Goal: Task Accomplishment & Management: Use online tool/utility

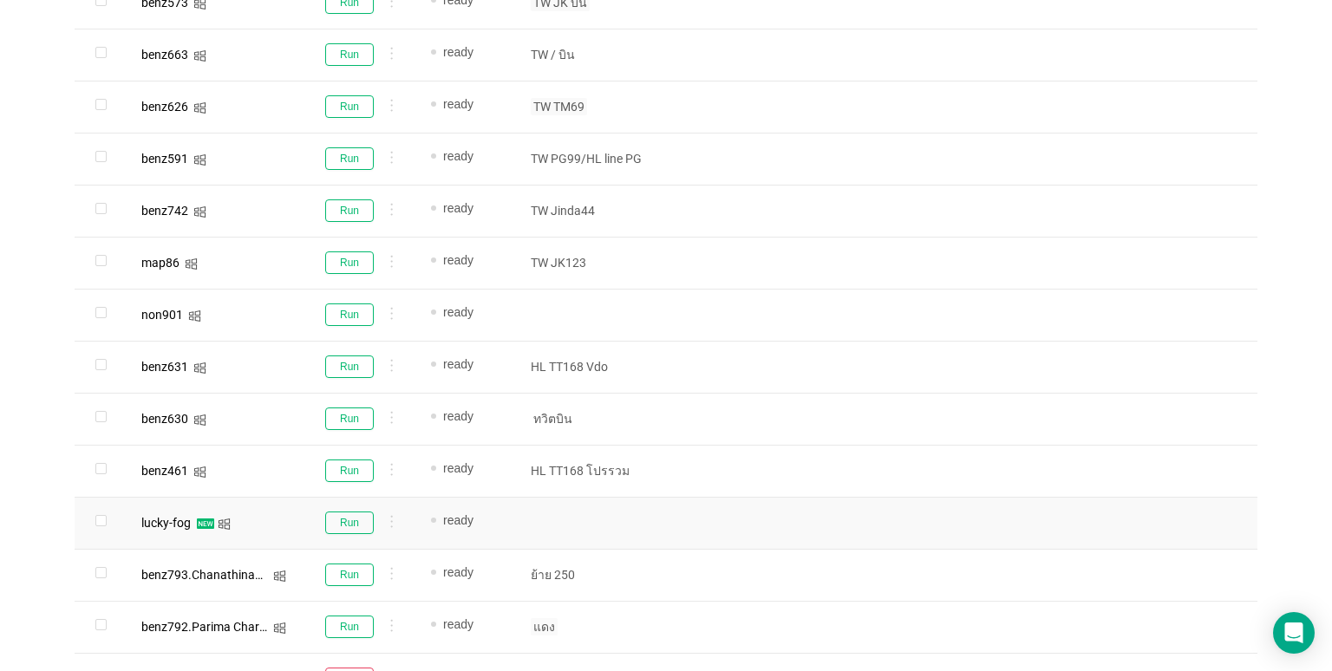
scroll to position [884, 0]
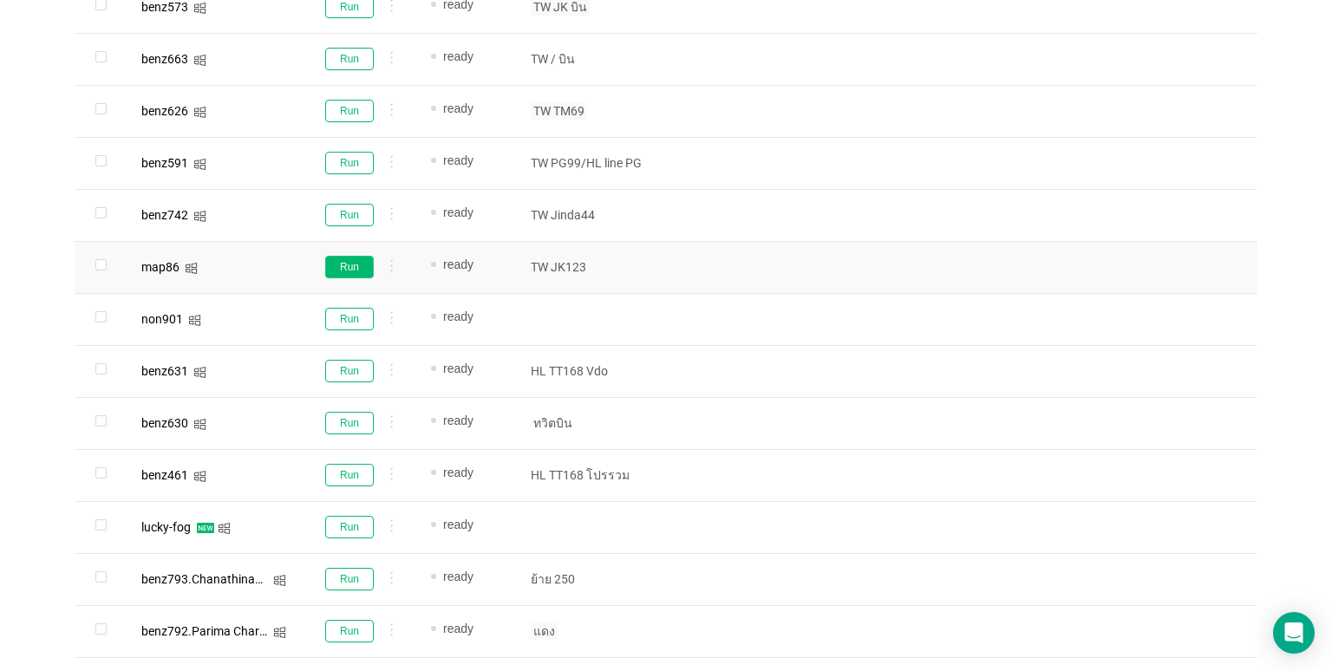
click at [325, 267] on button "Run" at bounding box center [349, 267] width 49 height 23
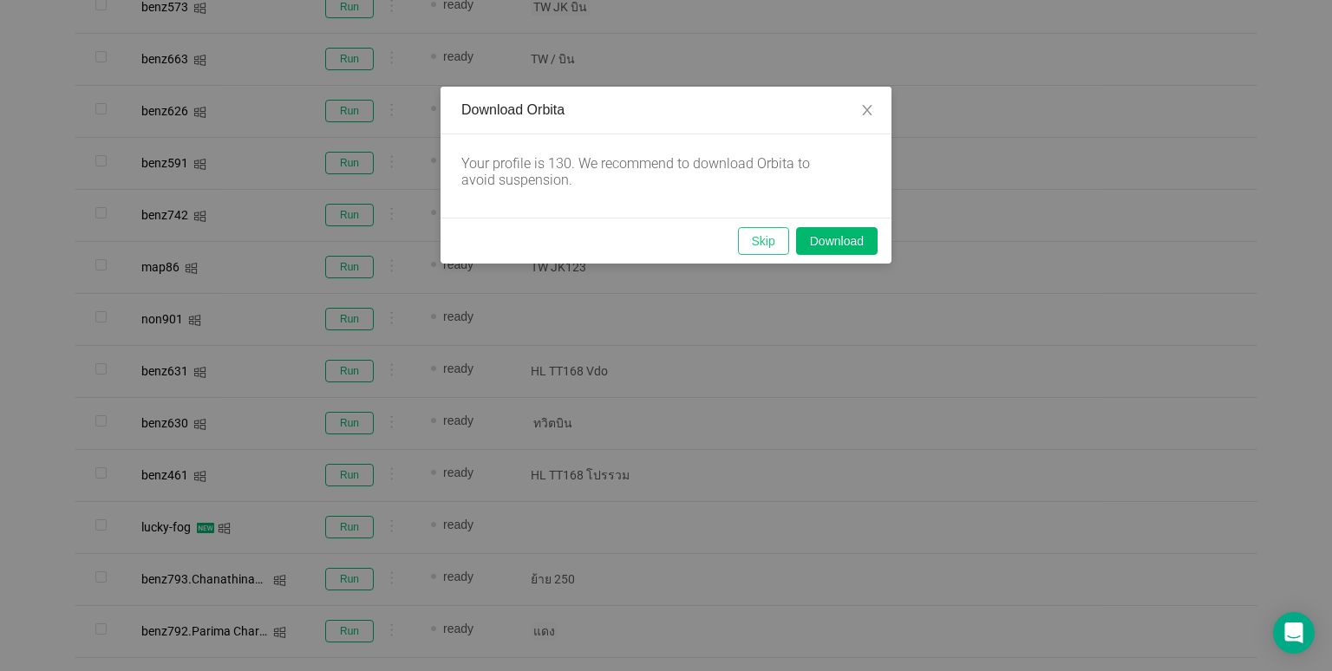
click at [752, 244] on button "Skip" at bounding box center [763, 241] width 51 height 28
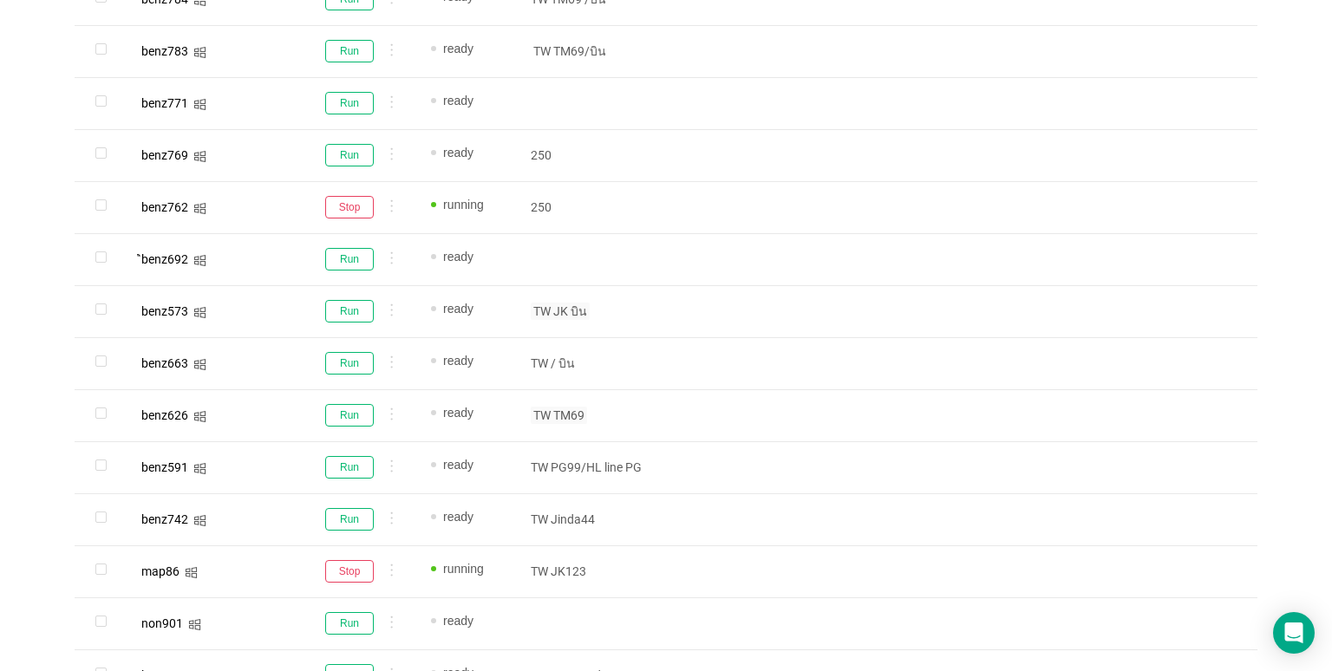
scroll to position [537, 0]
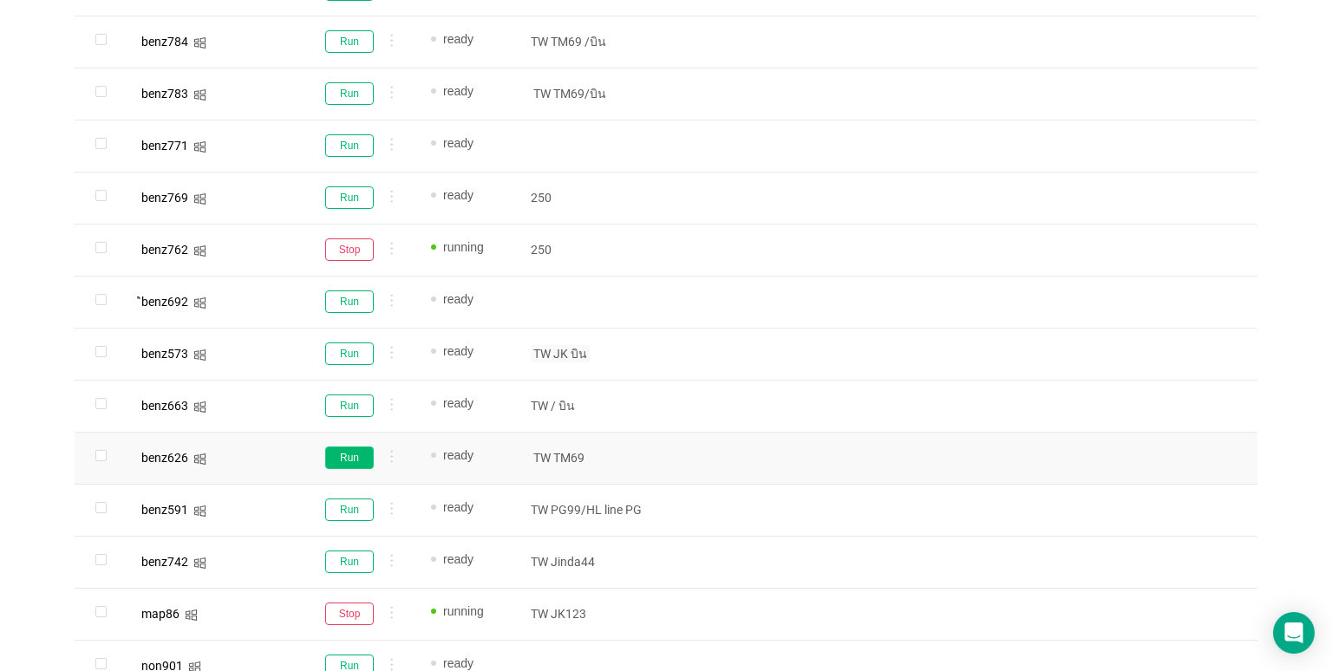
click at [349, 458] on button "Run" at bounding box center [349, 458] width 49 height 23
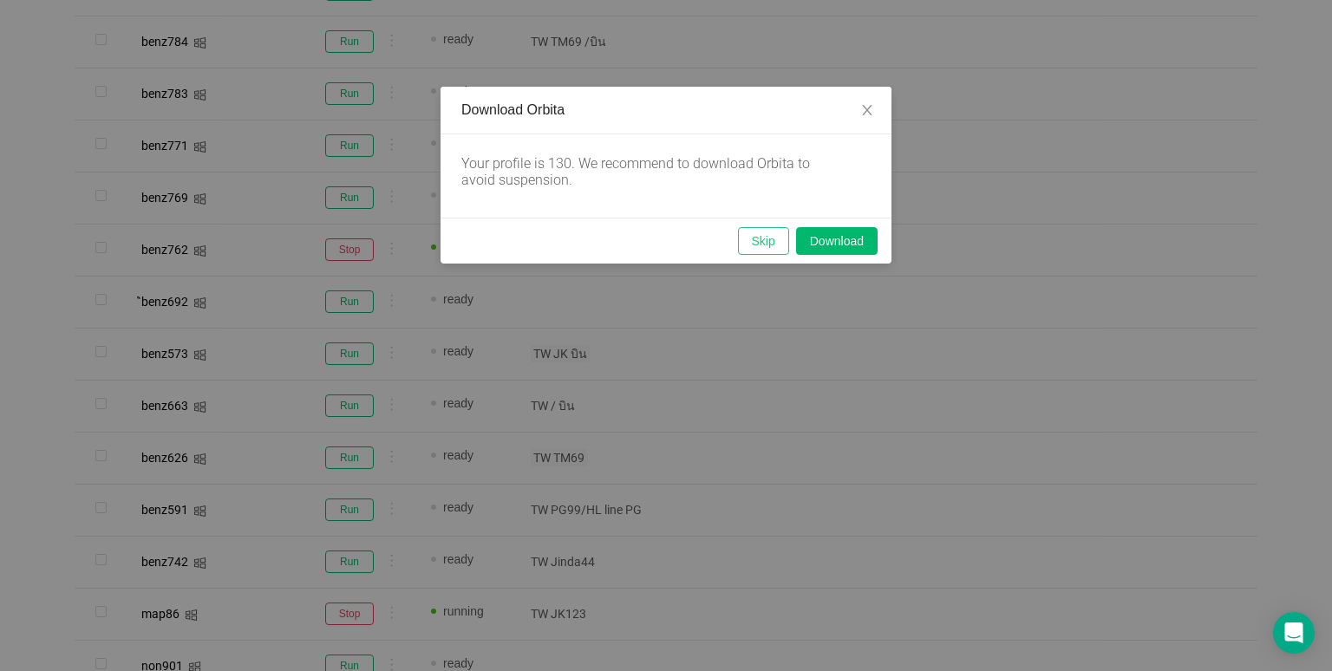
click at [756, 239] on button "Skip" at bounding box center [763, 241] width 51 height 28
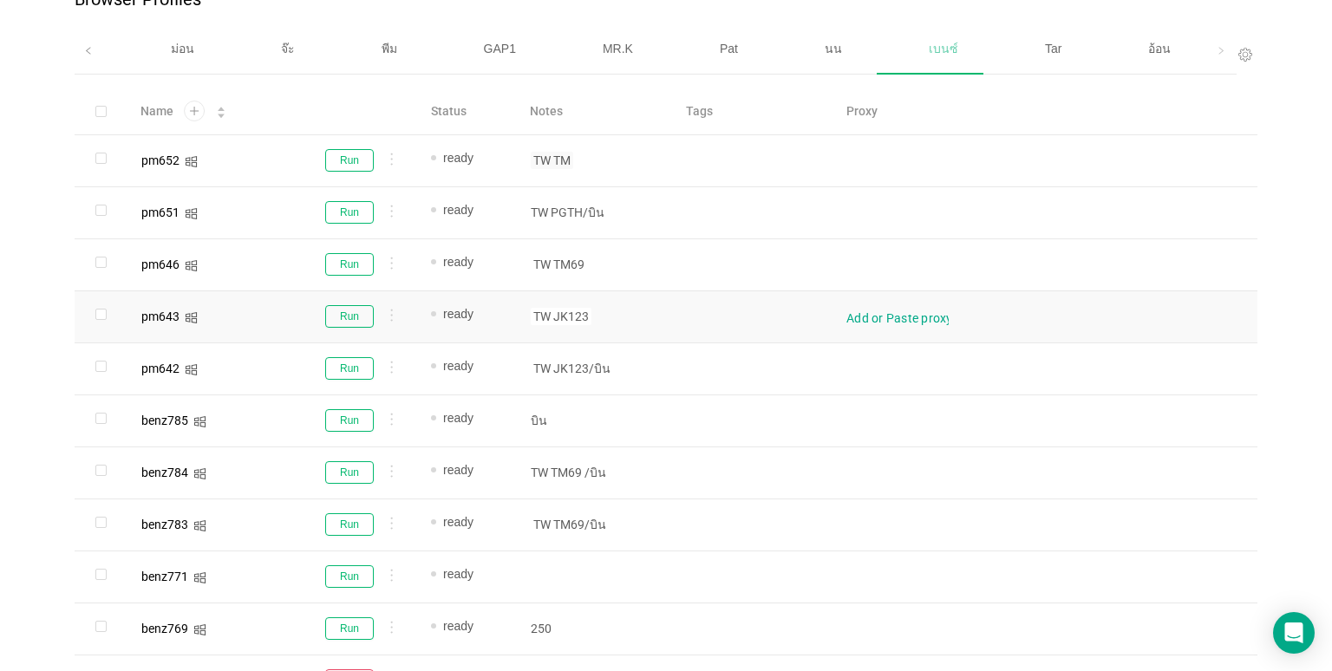
scroll to position [103, 0]
click at [350, 206] on button "Run" at bounding box center [349, 215] width 49 height 23
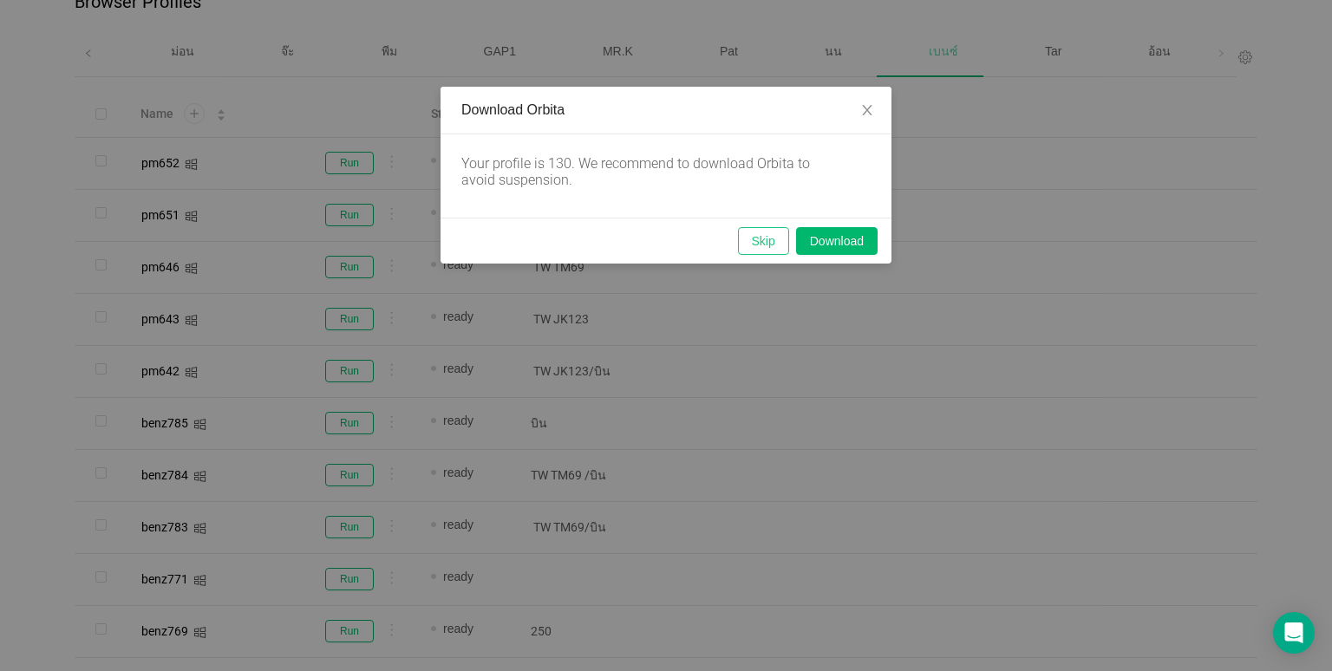
click at [740, 229] on button "Skip" at bounding box center [763, 241] width 51 height 28
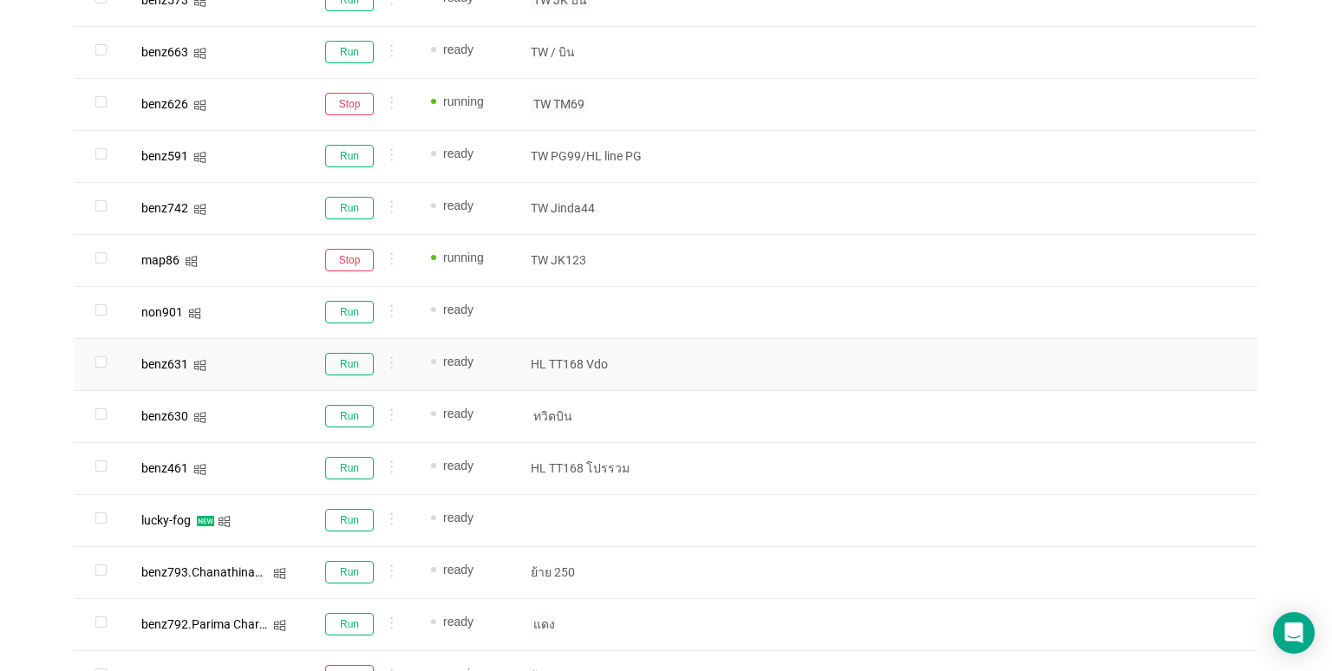
scroll to position [1057, 0]
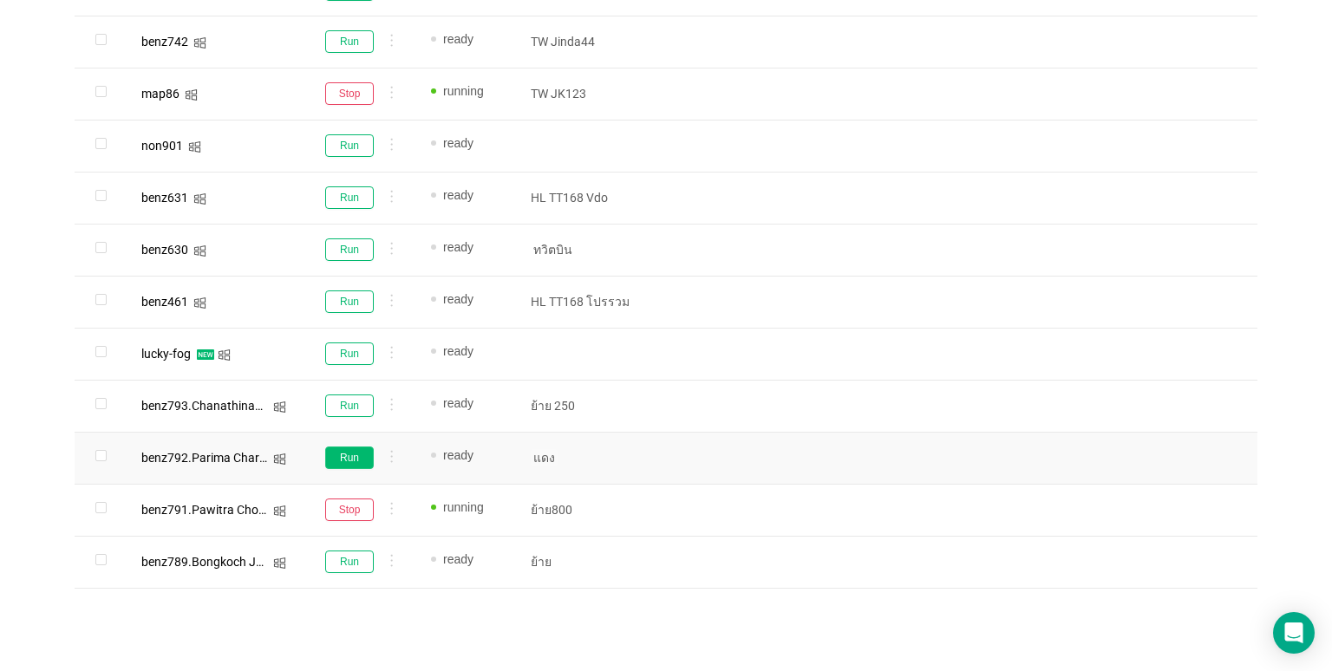
click at [350, 454] on button "Run" at bounding box center [349, 458] width 49 height 23
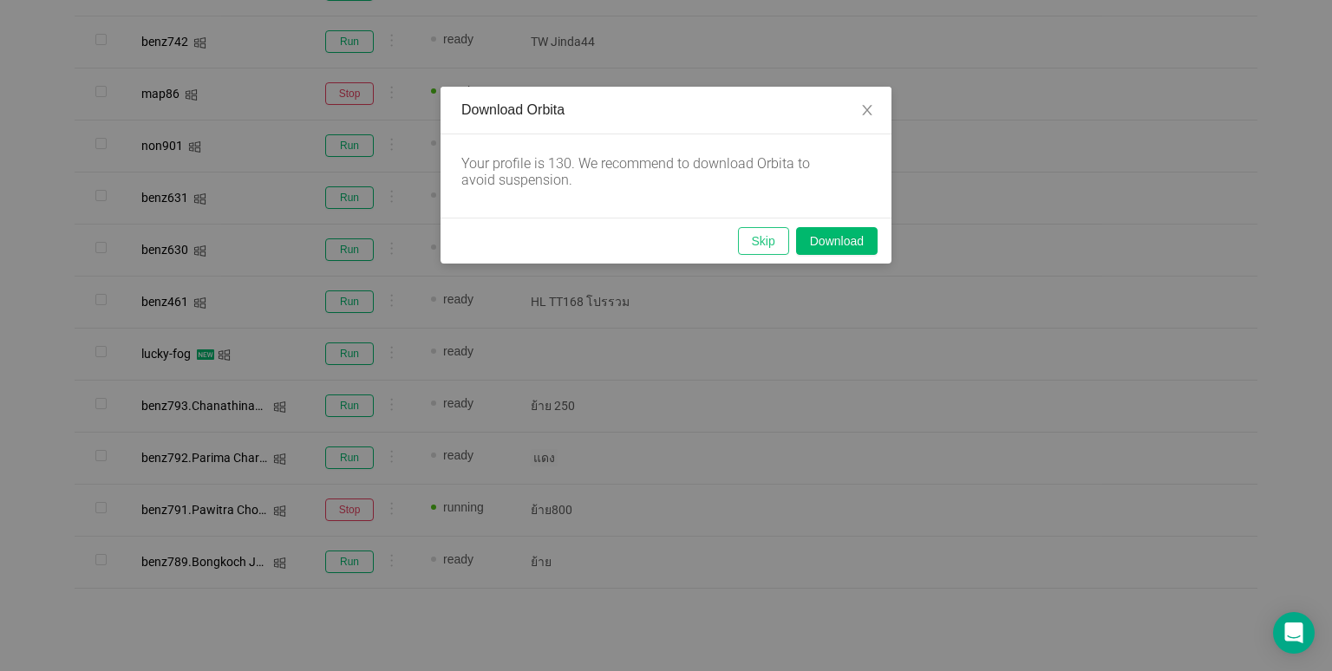
click at [749, 250] on button "Skip" at bounding box center [763, 241] width 51 height 28
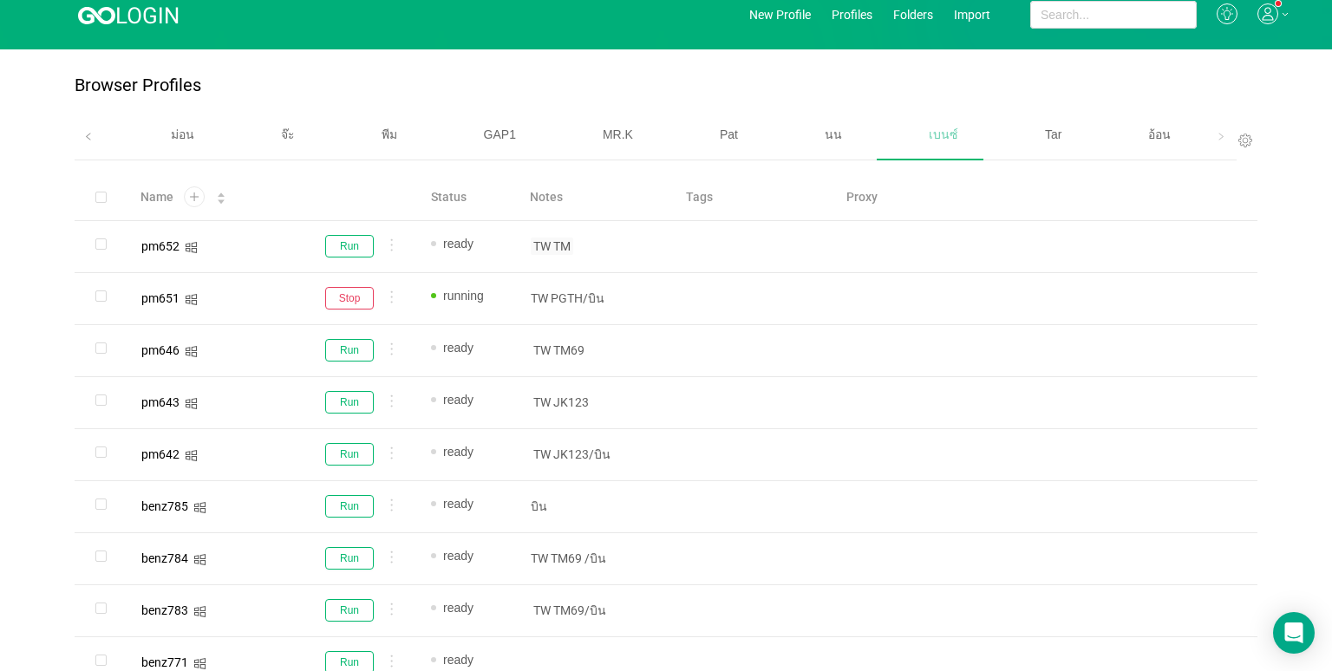
scroll to position [16, 0]
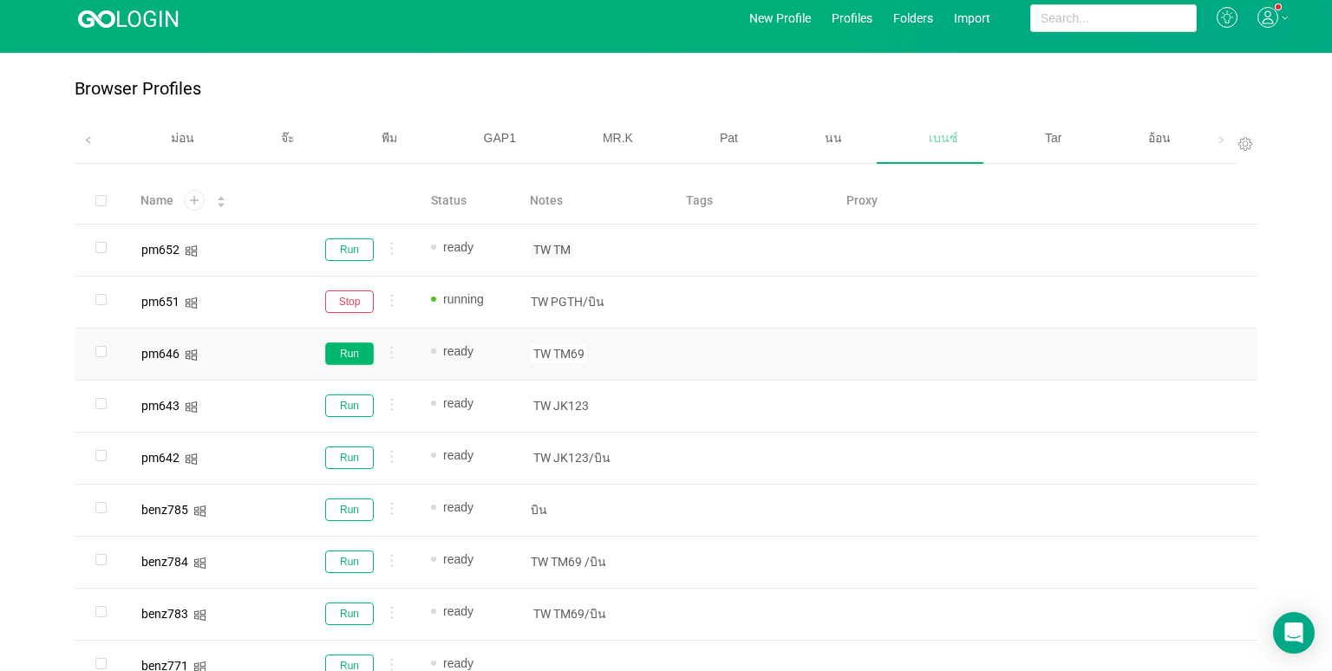
click at [339, 356] on button "Run" at bounding box center [349, 354] width 49 height 23
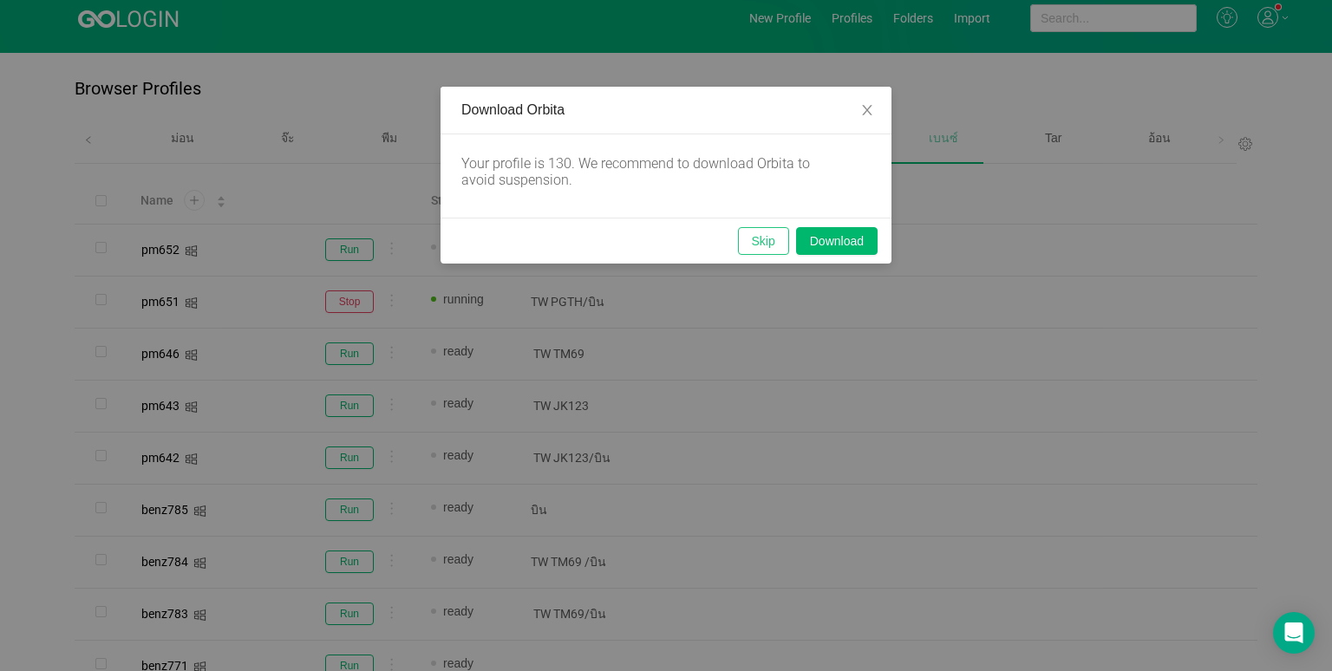
click at [763, 239] on button "Skip" at bounding box center [763, 241] width 51 height 28
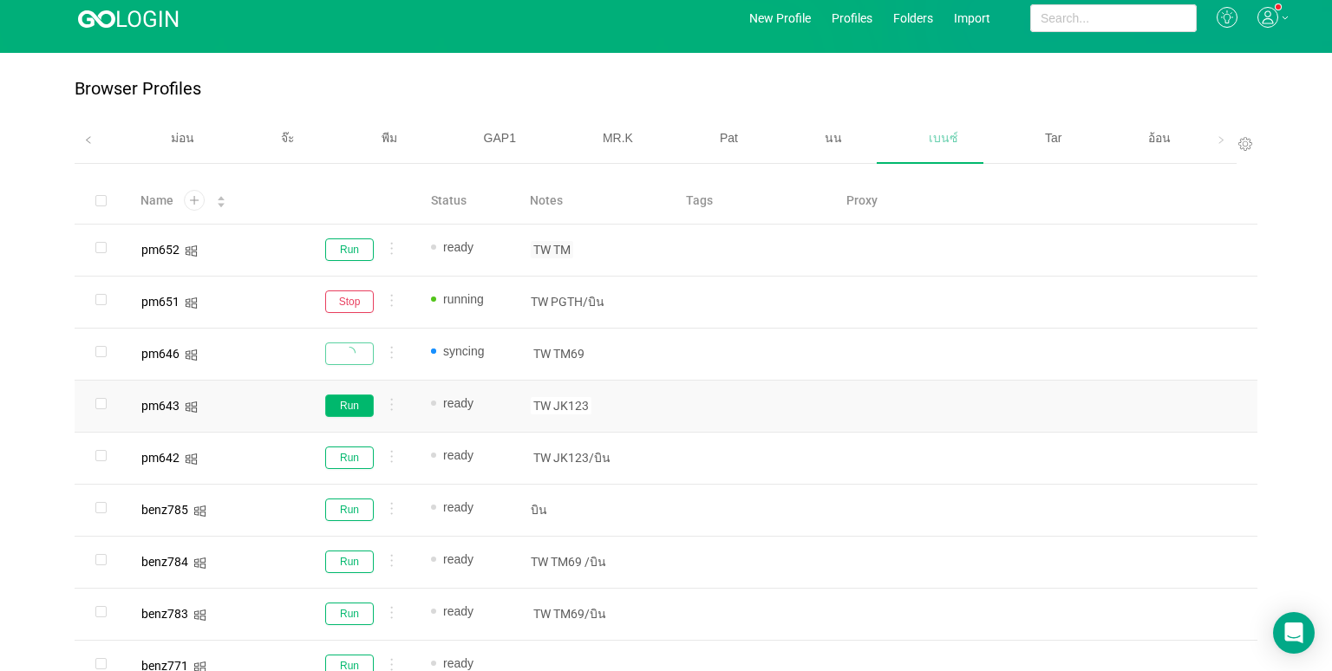
click at [346, 410] on button "Run" at bounding box center [349, 406] width 49 height 23
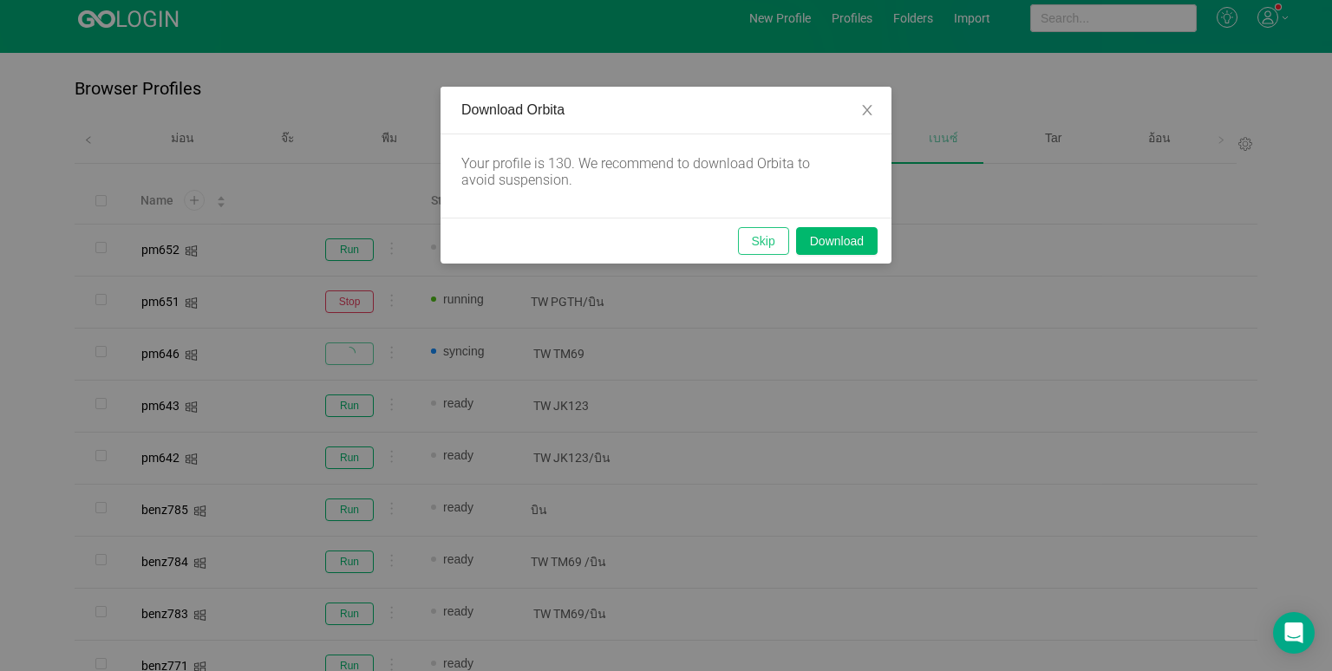
click at [765, 232] on button "Skip" at bounding box center [763, 241] width 51 height 28
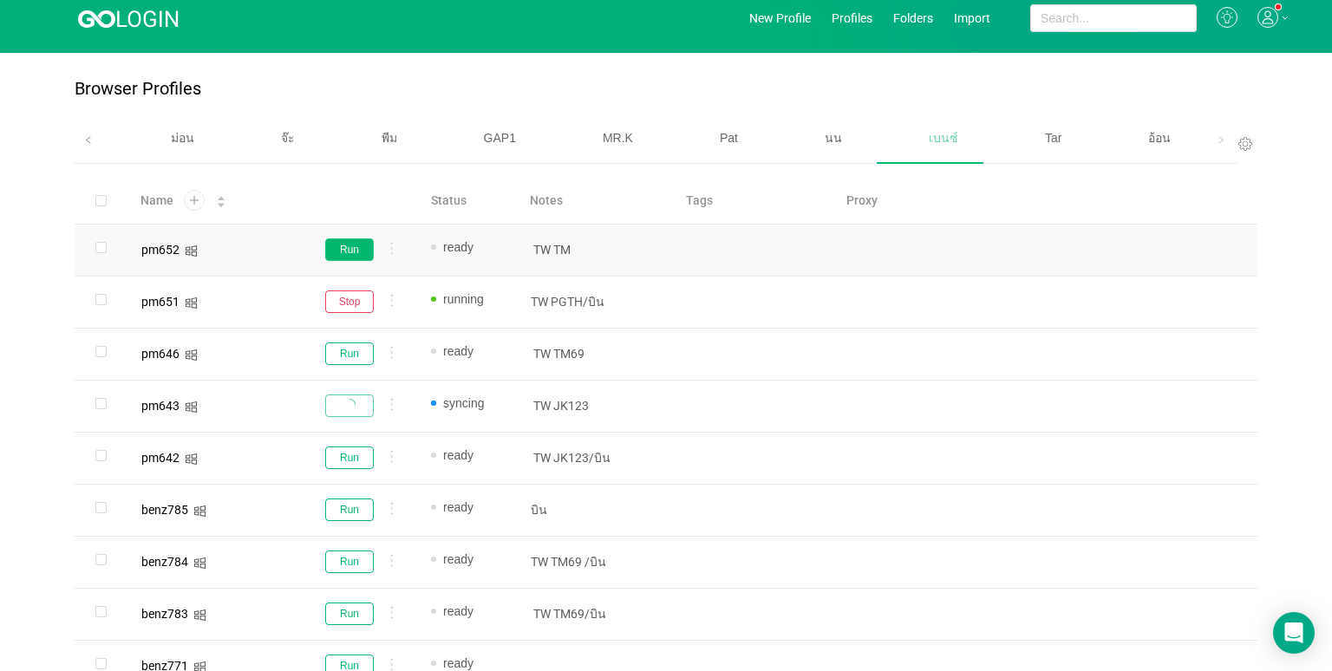
click at [332, 257] on button "Run" at bounding box center [349, 250] width 49 height 23
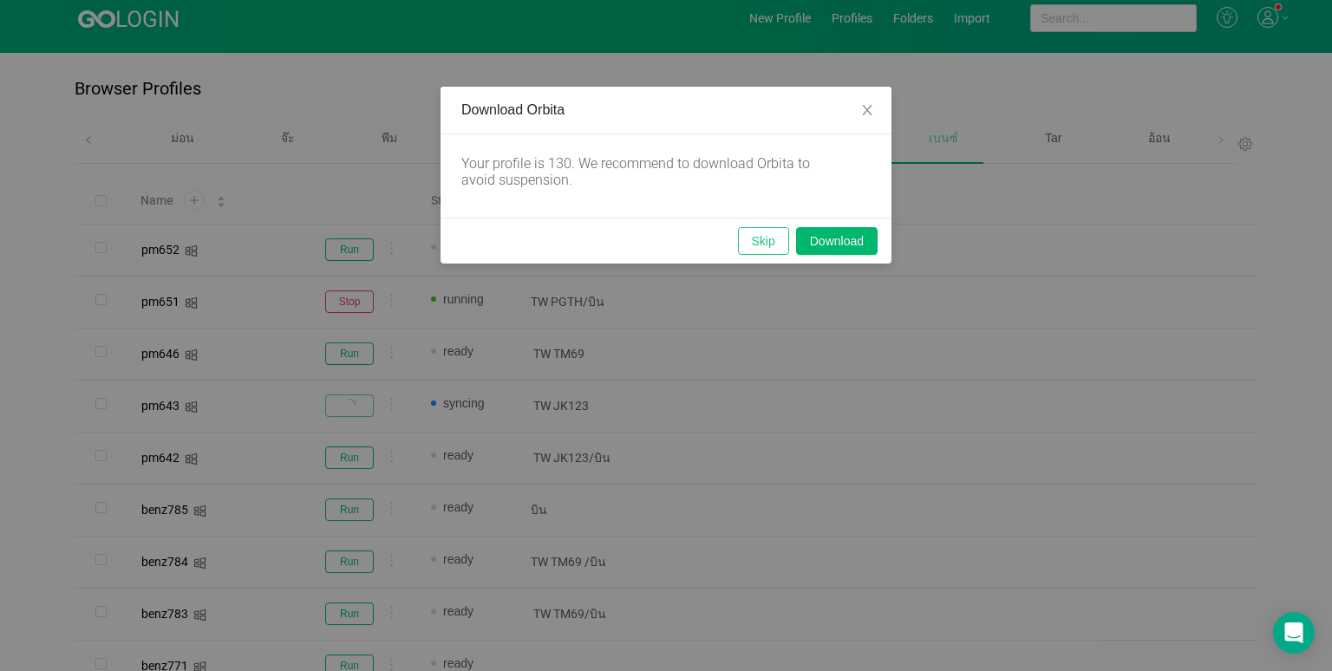
click at [760, 234] on button "Skip" at bounding box center [763, 241] width 51 height 28
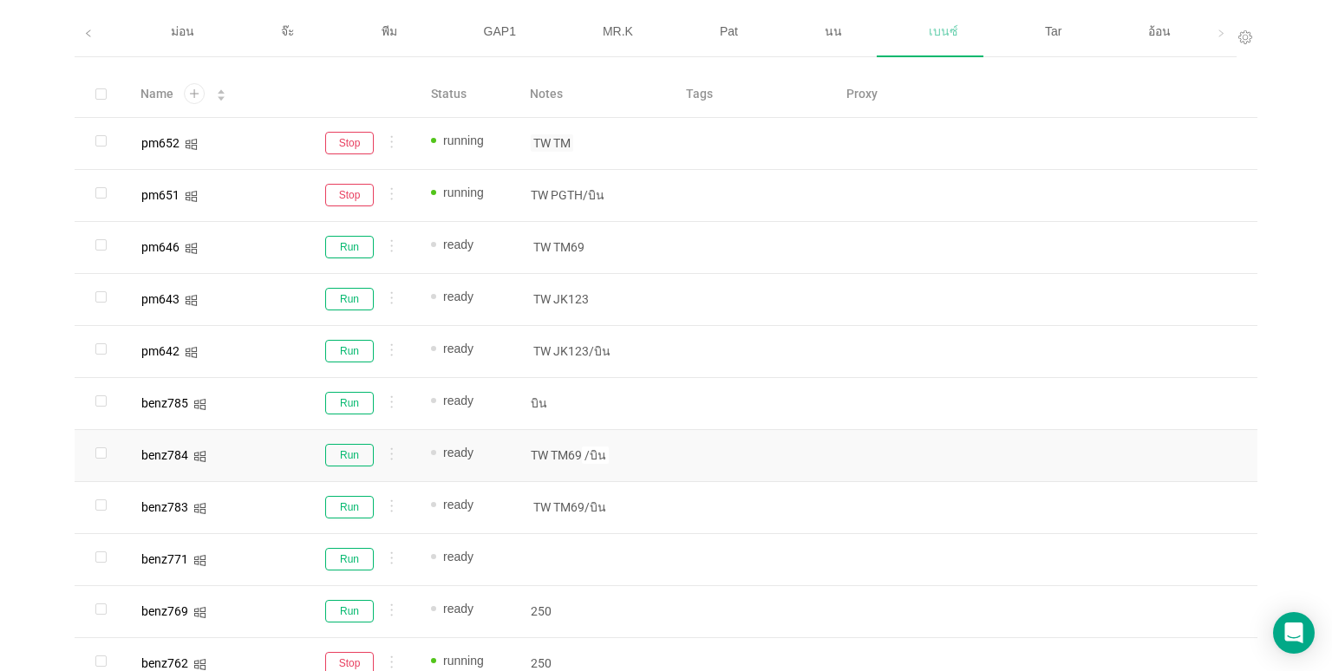
scroll to position [190, 0]
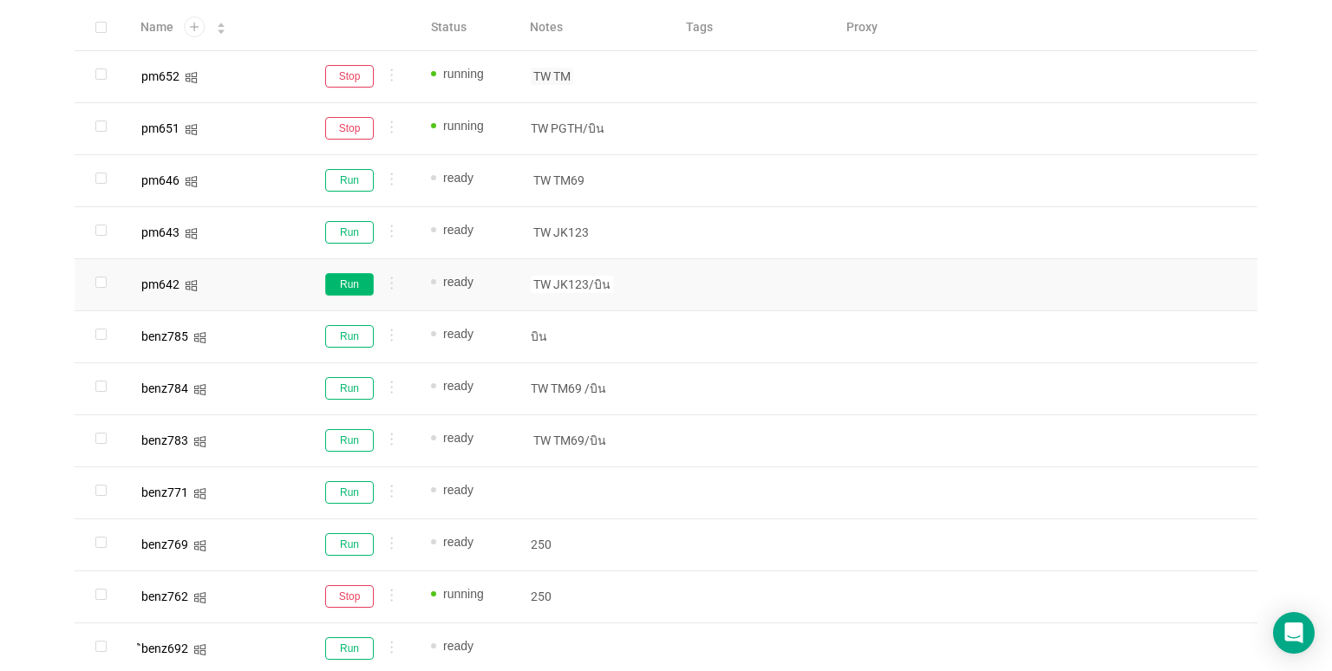
click at [351, 288] on button "Run" at bounding box center [349, 284] width 49 height 23
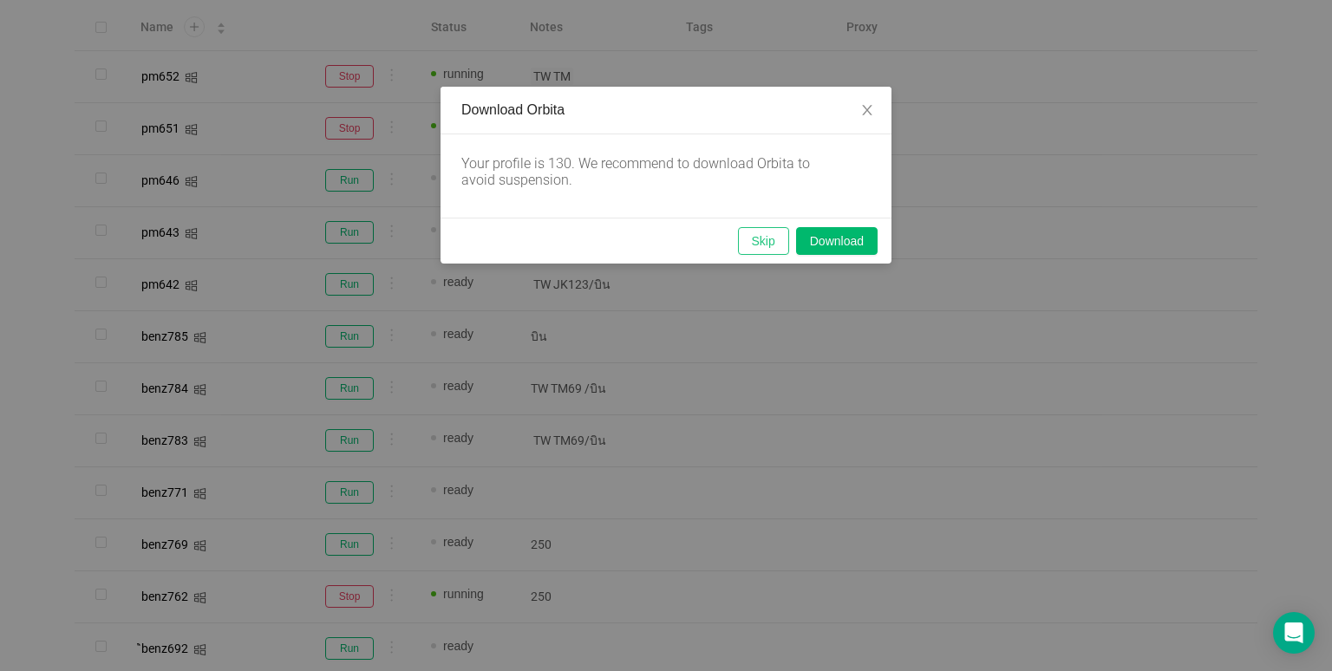
click at [768, 243] on button "Skip" at bounding box center [763, 241] width 51 height 28
